Goal: Task Accomplishment & Management: Complete application form

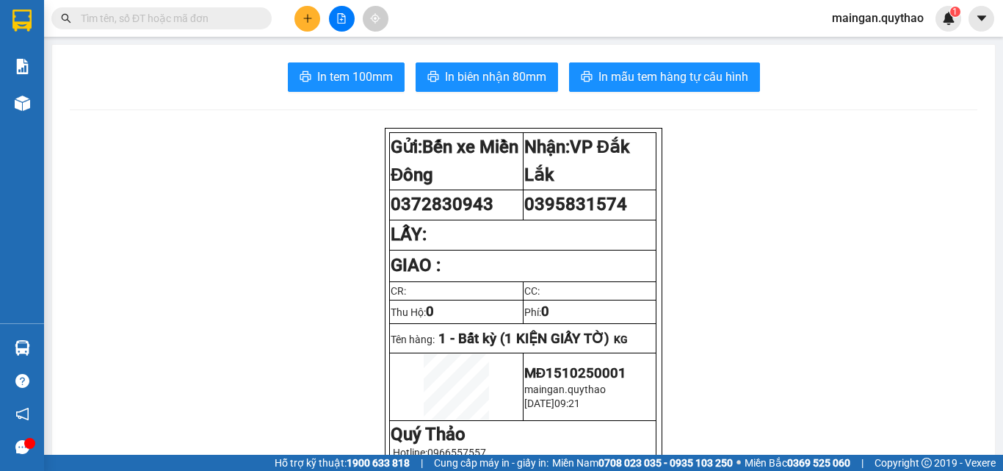
click at [299, 15] on button at bounding box center [307, 19] width 26 height 26
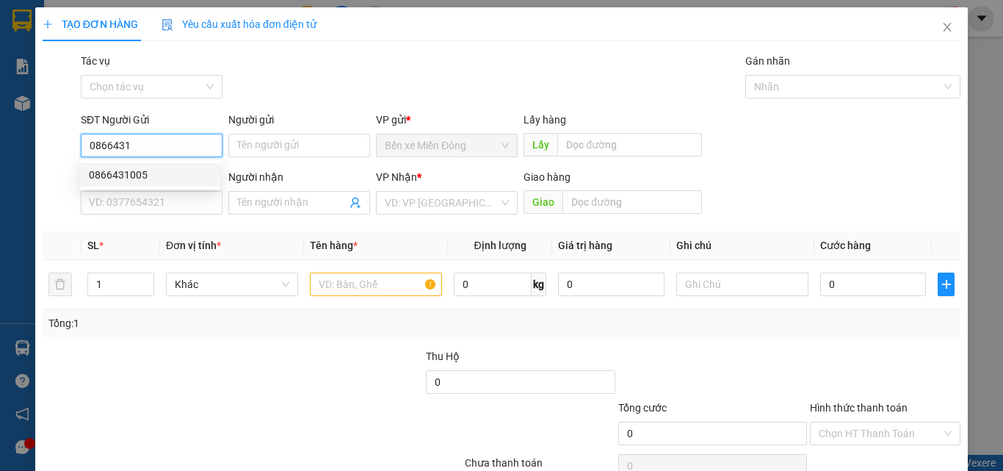
click at [146, 176] on div "0866431005" at bounding box center [150, 175] width 123 height 16
type input "0866431005"
type input "0898353365"
type input "0866431005"
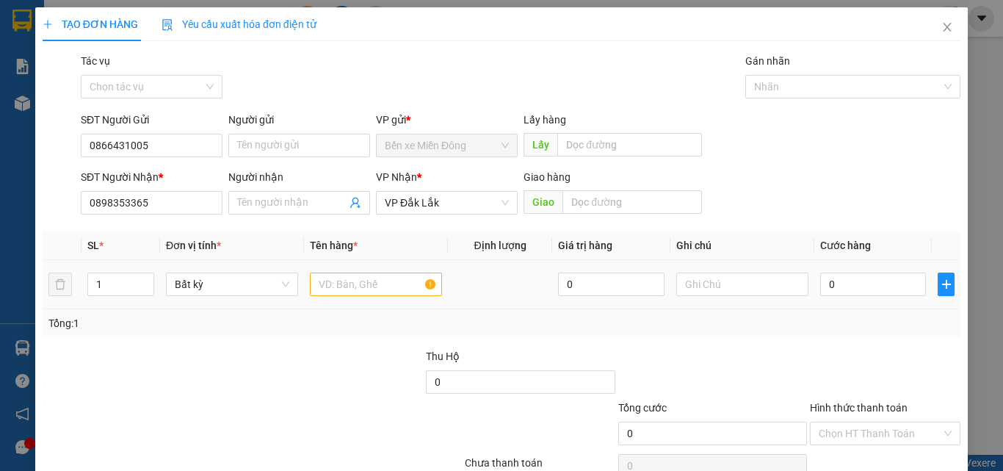
click at [255, 300] on td "Bất kỳ" at bounding box center [232, 284] width 144 height 49
drag, startPoint x: 314, startPoint y: 267, endPoint x: 336, endPoint y: 249, distance: 28.7
click at [328, 269] on td at bounding box center [376, 284] width 144 height 49
drag, startPoint x: 342, startPoint y: 281, endPoint x: 385, endPoint y: 201, distance: 91.0
click at [351, 276] on input "text" at bounding box center [376, 283] width 132 height 23
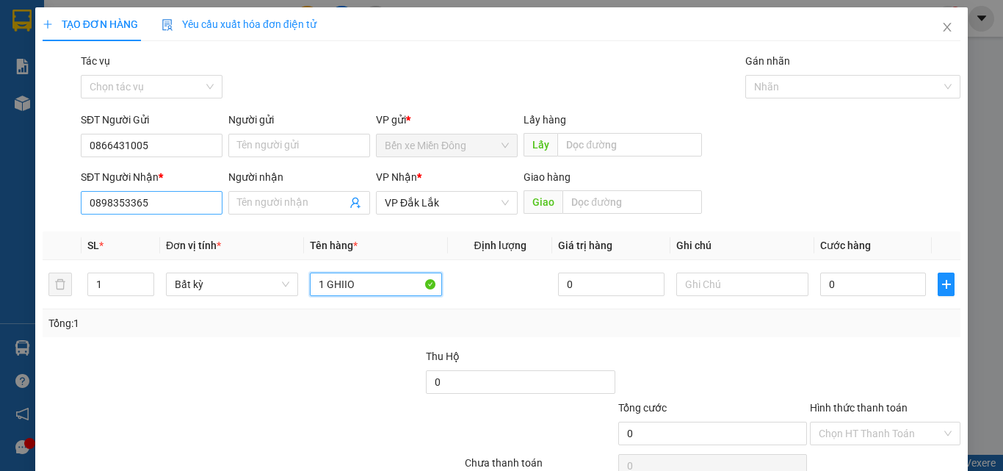
type input "1 GHIIO"
drag, startPoint x: 163, startPoint y: 198, endPoint x: 0, endPoint y: 184, distance: 163.5
click at [0, 184] on div "TẠO ĐƠN HÀNG Yêu cầu xuất hóa đơn điện tử Transit Pickup Surcharge Ids Transit …" at bounding box center [501, 235] width 1003 height 471
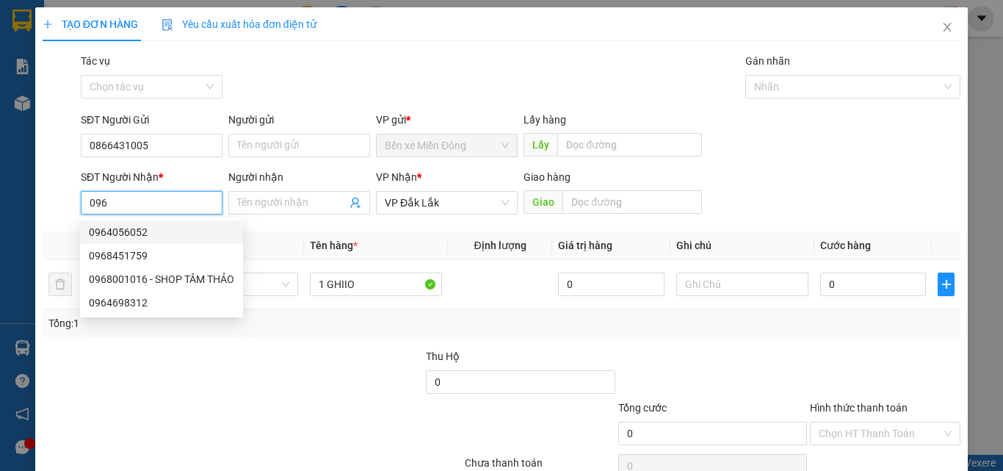
type input "096"
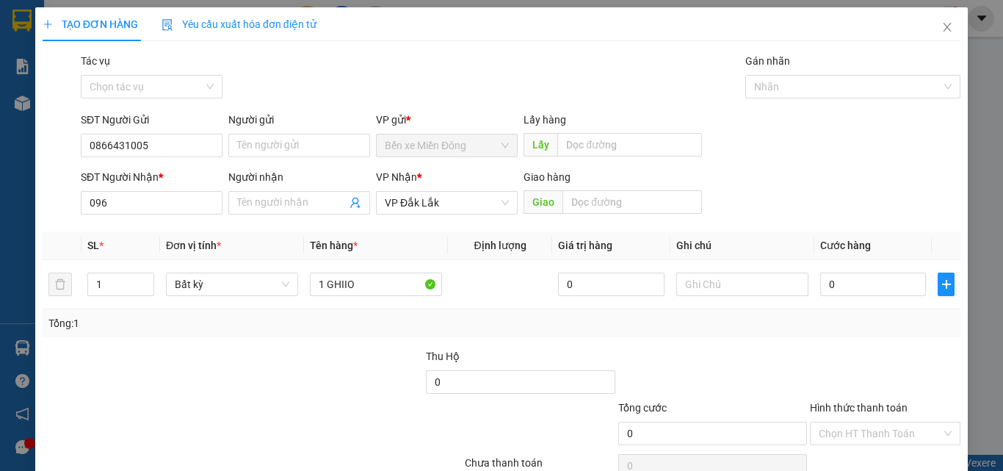
drag, startPoint x: 554, startPoint y: 314, endPoint x: 457, endPoint y: 334, distance: 98.2
click at [457, 334] on div "Tổng: 1" at bounding box center [502, 323] width 918 height 28
click at [479, 363] on div "Thu Hộ" at bounding box center [520, 356] width 189 height 16
click at [115, 189] on div "SĐT Người Nhận *" at bounding box center [152, 180] width 142 height 22
drag, startPoint x: 115, startPoint y: 204, endPoint x: 94, endPoint y: 173, distance: 37.7
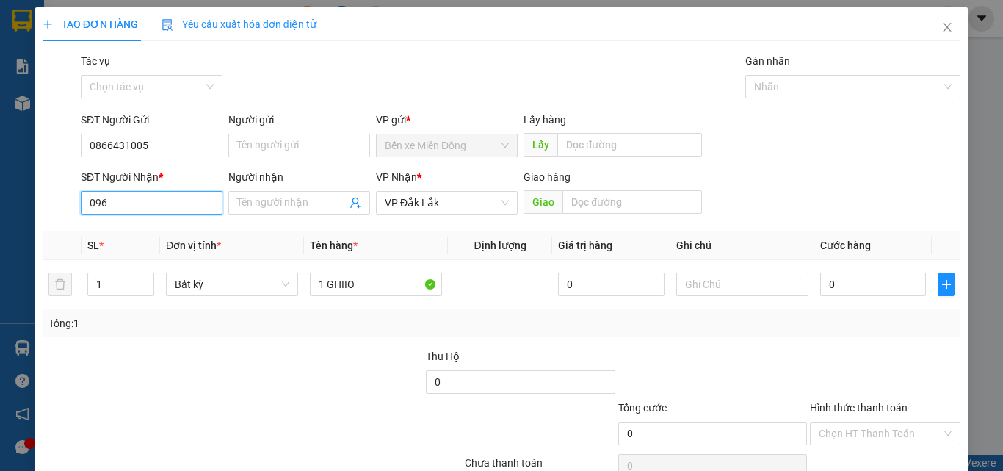
click at [82, 219] on body "Kết quả tìm kiếm ( 0 ) Bộ lọc No Data maingan.quythao 1 Báo cáo Báo cáo dòng ti…" at bounding box center [501, 235] width 1003 height 471
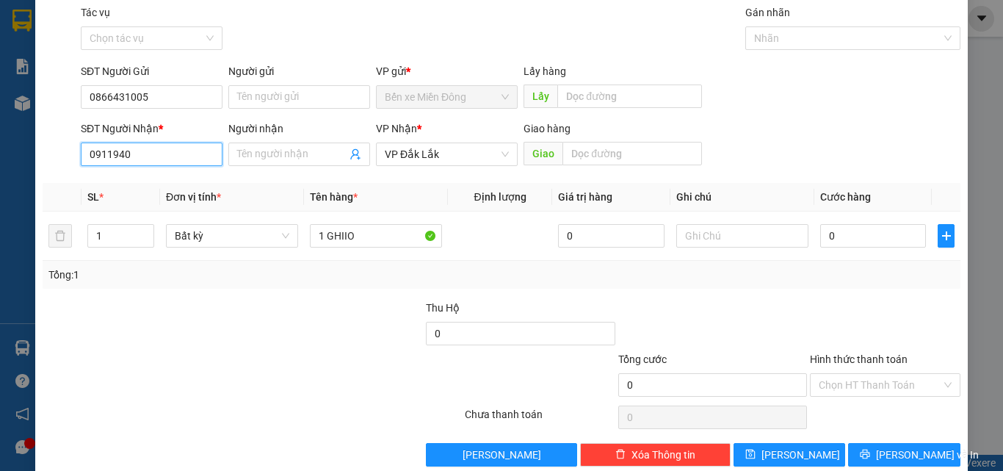
scroll to position [73, 0]
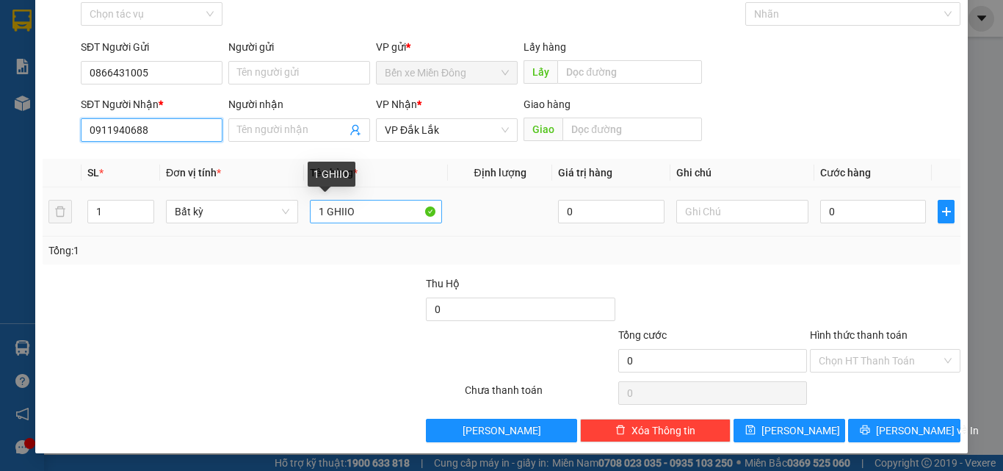
type input "0911940688"
drag, startPoint x: 325, startPoint y: 212, endPoint x: 362, endPoint y: 217, distance: 37.7
click at [361, 217] on input "1 GHIIO" at bounding box center [376, 211] width 132 height 23
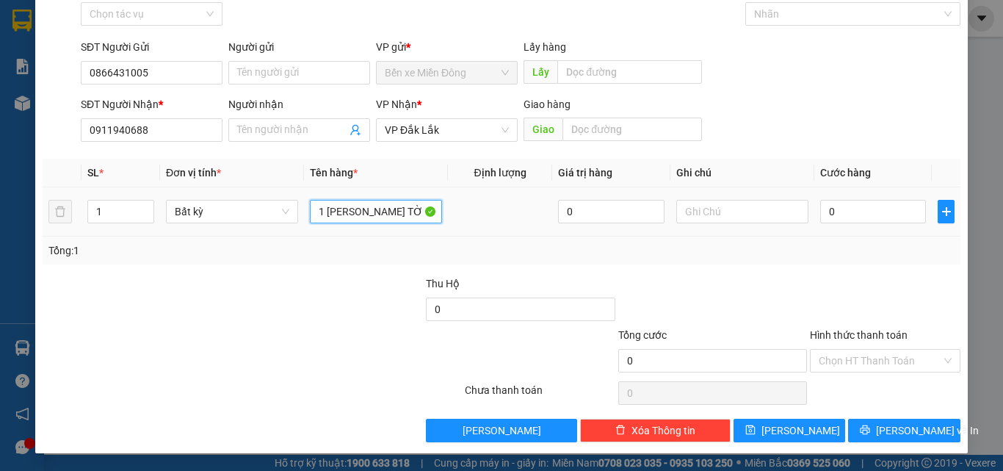
type input "1 [PERSON_NAME] TỜ"
drag, startPoint x: 900, startPoint y: 193, endPoint x: 894, endPoint y: 210, distance: 17.9
click at [899, 203] on td "0" at bounding box center [872, 211] width 117 height 49
click at [893, 214] on input "0" at bounding box center [873, 211] width 106 height 23
type input "05"
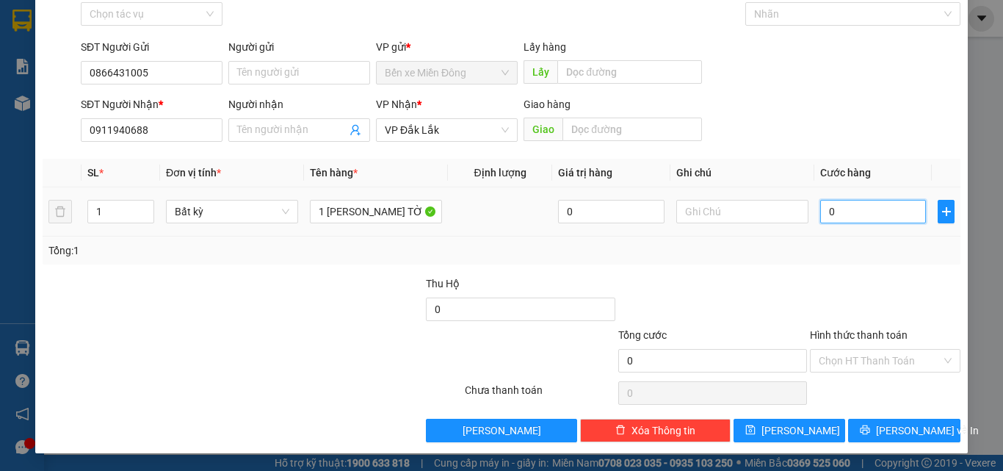
type input "5"
type input "050"
type input "50"
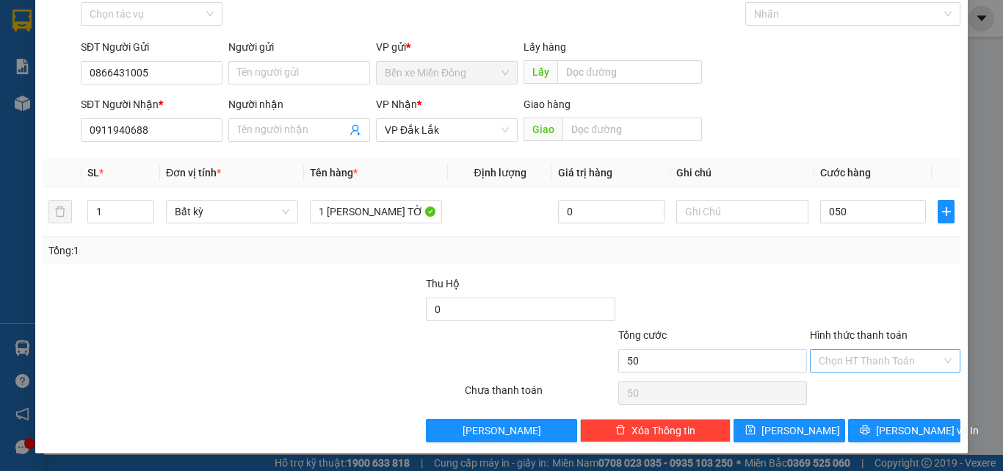
type input "50.000"
click at [892, 369] on input "Hình thức thanh toán" at bounding box center [880, 361] width 123 height 22
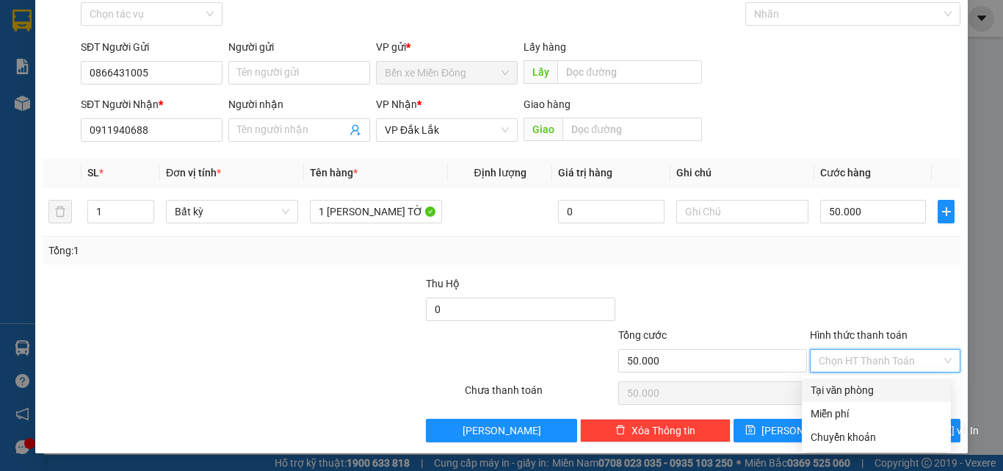
click at [897, 391] on div "Tại văn phòng" at bounding box center [876, 390] width 131 height 16
type input "0"
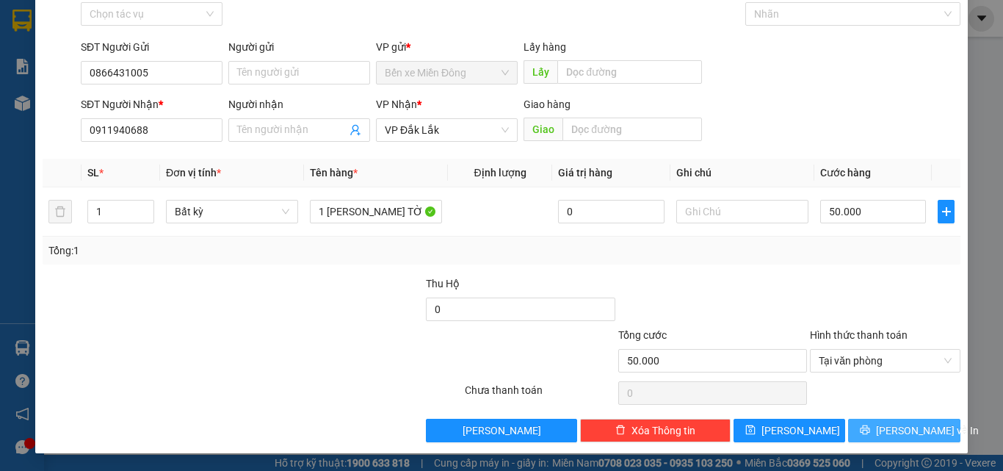
drag, startPoint x: 977, startPoint y: 356, endPoint x: 839, endPoint y: 433, distance: 158.1
click at [848, 435] on button "[PERSON_NAME] và In" at bounding box center [904, 430] width 112 height 23
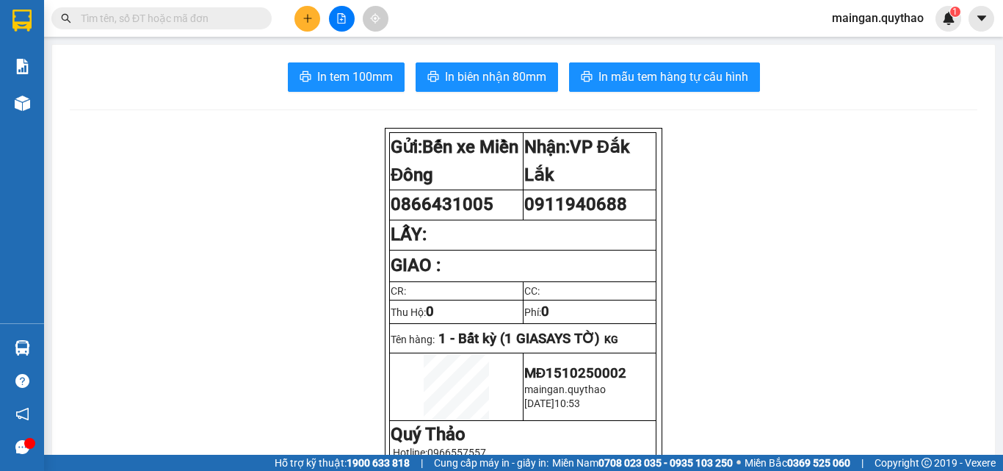
click at [553, 68] on div "In tem 100mm In biên nhận 80mm In mẫu tem hàng tự cấu hình" at bounding box center [524, 76] width 908 height 29
click at [544, 68] on button "In biên nhận 80mm" at bounding box center [487, 76] width 142 height 29
click at [308, 29] on button at bounding box center [307, 19] width 26 height 26
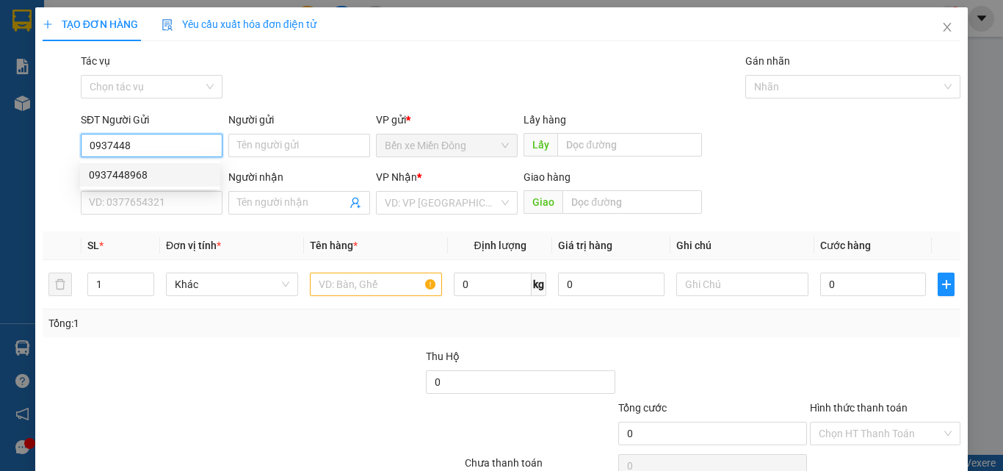
click at [189, 175] on div "0937448968" at bounding box center [150, 175] width 123 height 16
type input "0937448968"
type input "0935177429"
type input "0937448968"
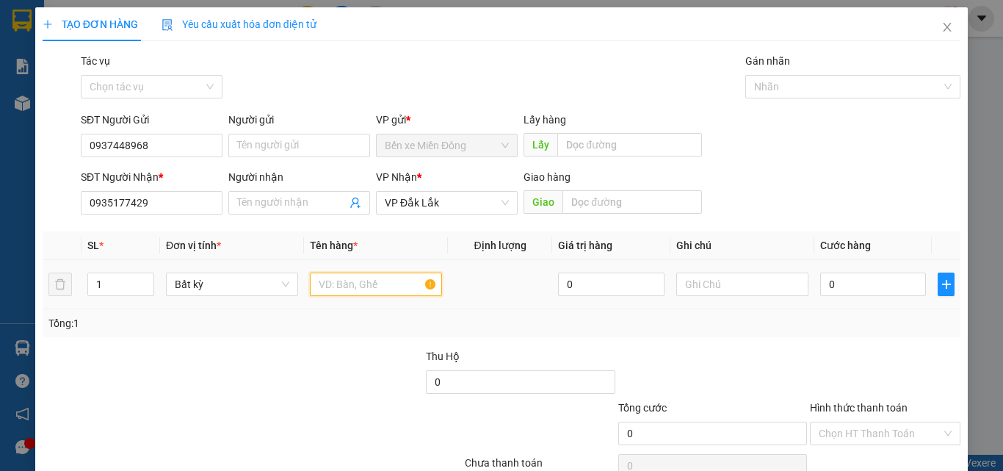
click at [338, 287] on input "text" at bounding box center [376, 283] width 132 height 23
drag, startPoint x: 178, startPoint y: 189, endPoint x: 24, endPoint y: 235, distance: 160.8
click at [24, 235] on div "TẠO ĐƠN HÀNG Yêu cầu xuất hóa đơn điện tử Transit Pickup Surcharge Ids Transit …" at bounding box center [501, 235] width 1003 height 471
click at [183, 198] on input "0935177429" at bounding box center [152, 202] width 142 height 23
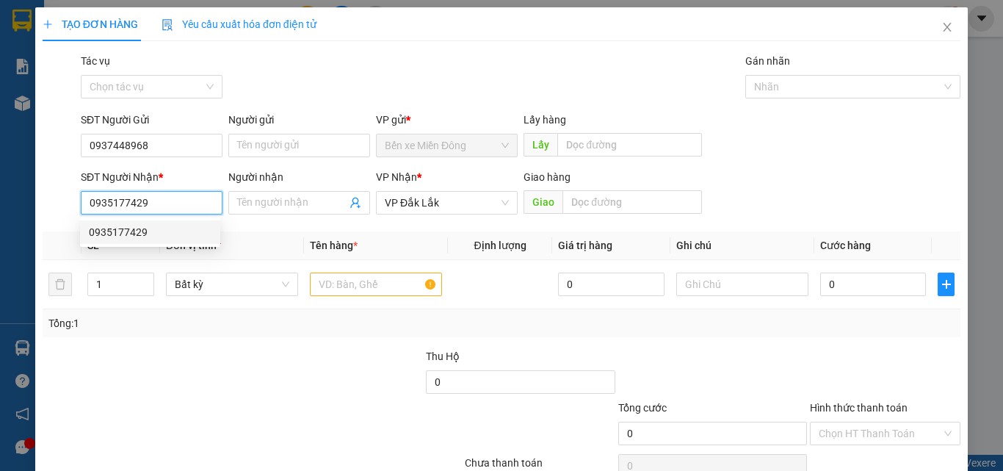
drag, startPoint x: 181, startPoint y: 201, endPoint x: 76, endPoint y: 217, distance: 105.4
click at [88, 212] on input "0935177429" at bounding box center [152, 202] width 142 height 23
click at [125, 254] on div "0979037535" at bounding box center [150, 255] width 123 height 16
type input "0979037535"
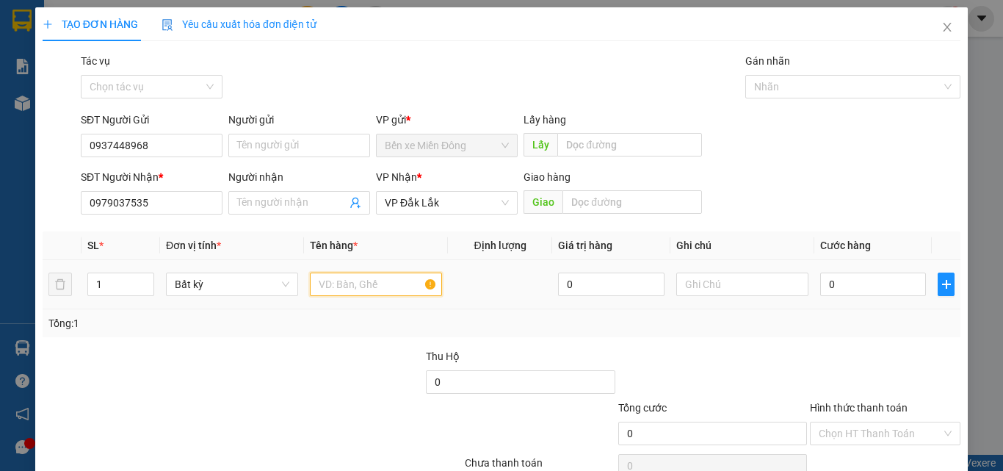
click at [392, 275] on input "text" at bounding box center [376, 283] width 132 height 23
type input "2 BAO"
click at [872, 298] on div "0" at bounding box center [873, 283] width 106 height 29
click at [861, 287] on input "0" at bounding box center [873, 283] width 106 height 23
type input "1"
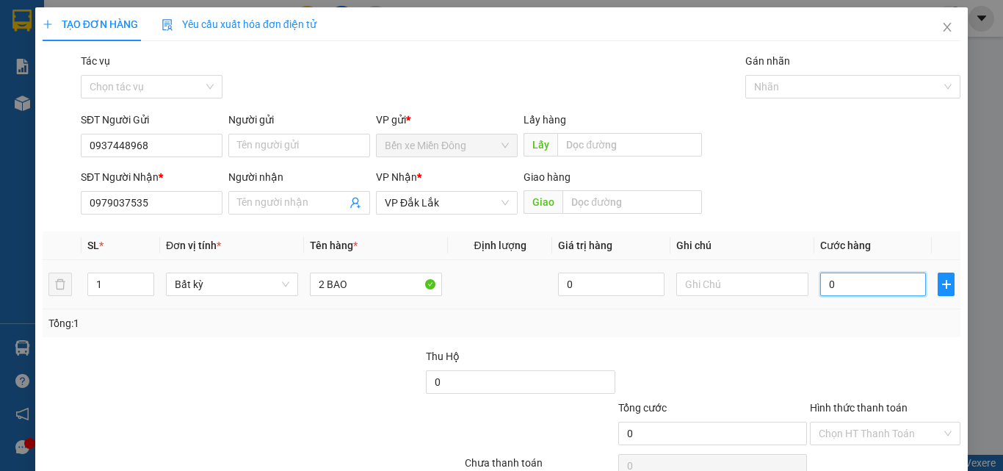
type input "1"
type input "12"
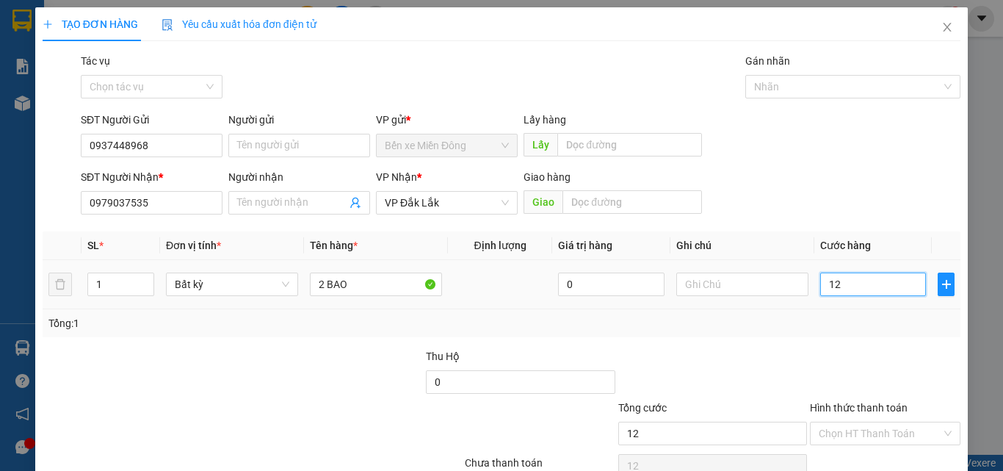
type input "120"
drag, startPoint x: 924, startPoint y: 348, endPoint x: 922, endPoint y: 367, distance: 19.2
click at [922, 367] on div at bounding box center [884, 373] width 153 height 51
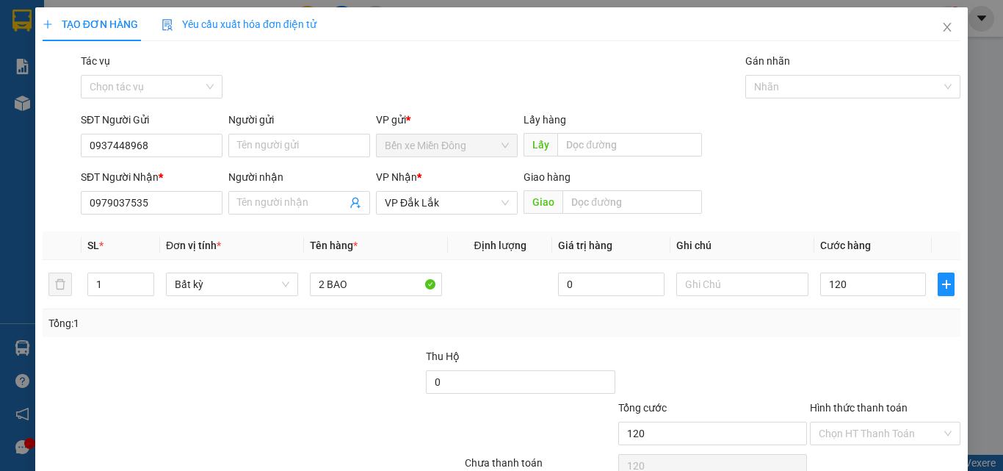
type input "120.000"
drag, startPoint x: 911, startPoint y: 444, endPoint x: 911, endPoint y: 435, distance: 8.1
click at [911, 441] on input "Hình thức thanh toán" at bounding box center [880, 433] width 123 height 22
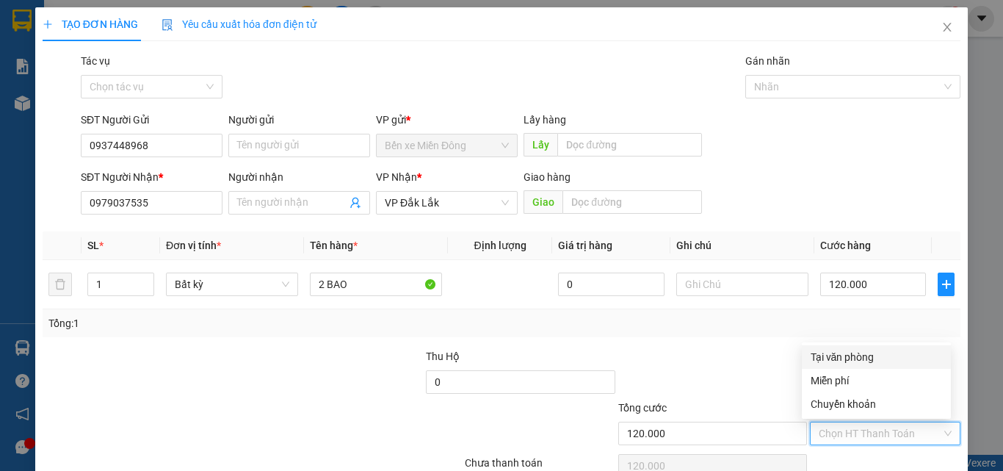
click at [872, 361] on div "Tại văn phòng" at bounding box center [876, 357] width 131 height 16
type input "0"
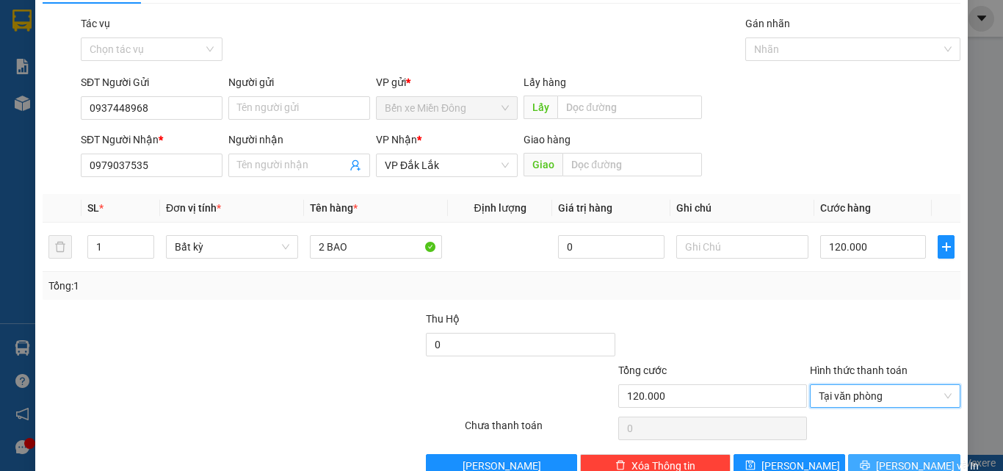
scroll to position [73, 0]
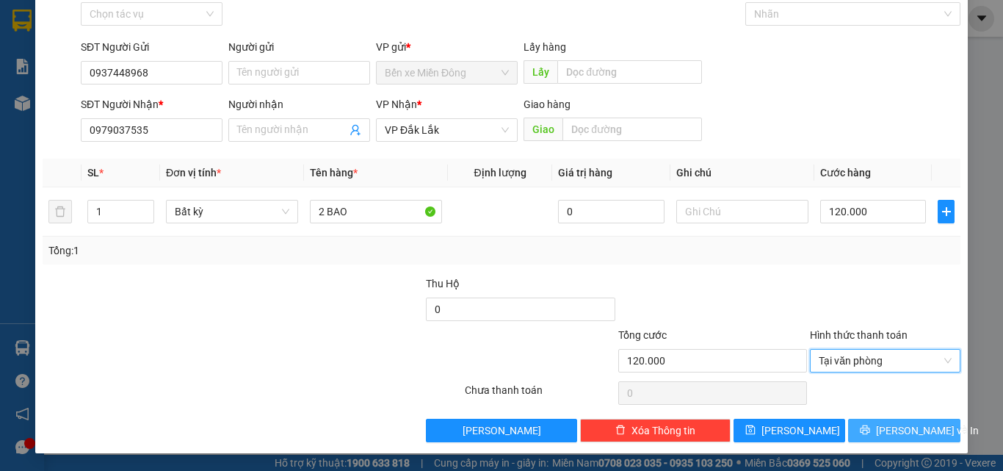
click at [899, 438] on span "[PERSON_NAME] và In" at bounding box center [927, 430] width 103 height 16
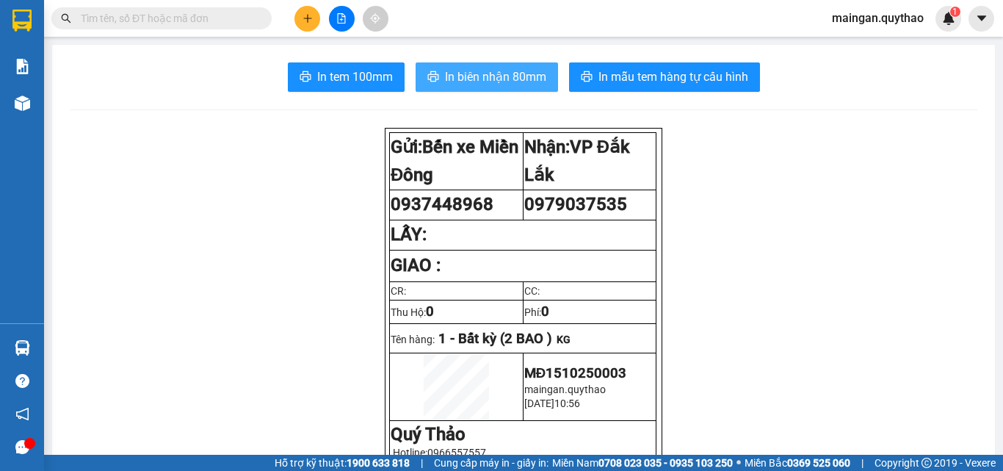
click at [473, 72] on span "In biên nhận 80mm" at bounding box center [495, 77] width 101 height 18
